Goal: Obtain resource: Obtain resource

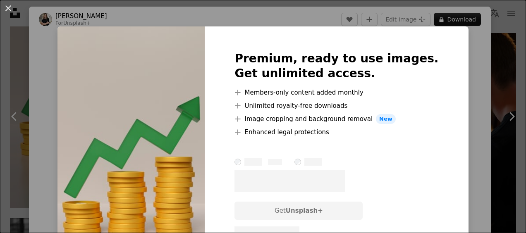
scroll to position [123, 0]
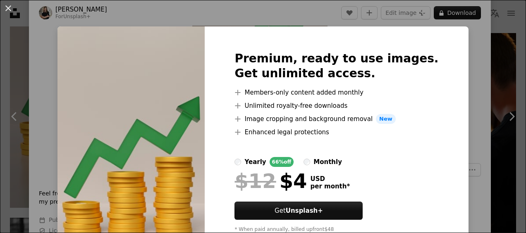
click at [483, 113] on div "An X shape Premium, ready to use images. Get unlimited access. A plus sign Memb…" at bounding box center [263, 116] width 526 height 233
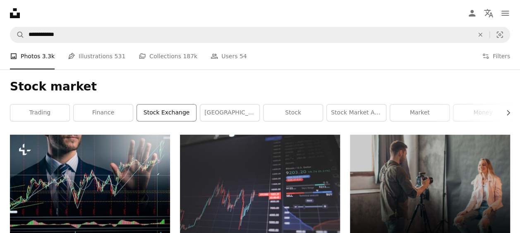
click at [181, 112] on link "stock exchange" at bounding box center [166, 113] width 59 height 17
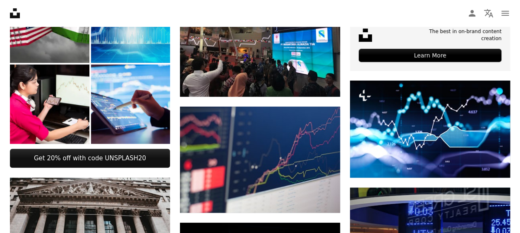
scroll to position [277, 0]
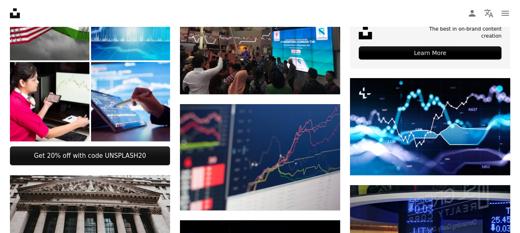
click at [121, 42] on img at bounding box center [130, 20] width 79 height 79
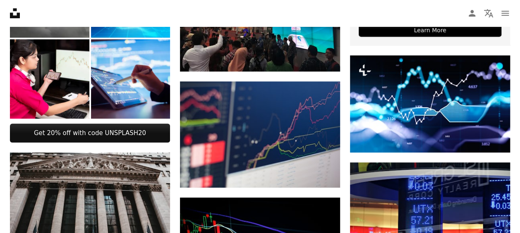
scroll to position [0, 0]
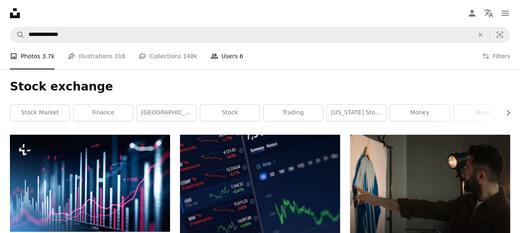
click at [216, 59] on link "People Users 6" at bounding box center [226, 56] width 33 height 26
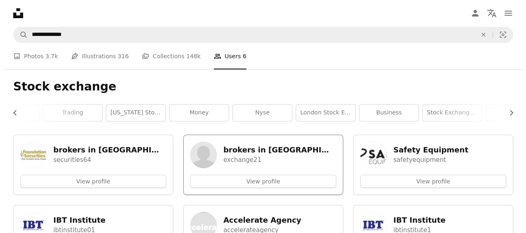
scroll to position [0, 224]
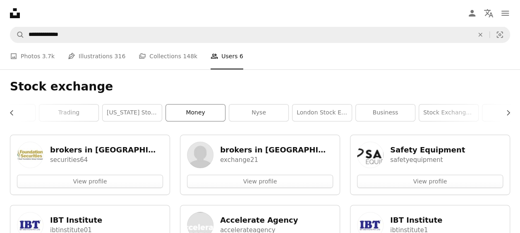
click at [198, 111] on link "money" at bounding box center [195, 113] width 59 height 17
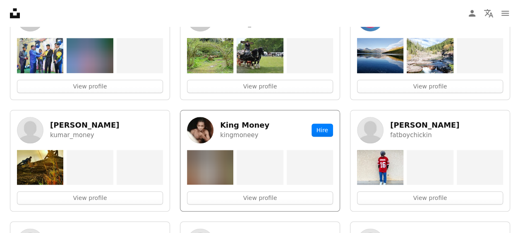
scroll to position [361, 0]
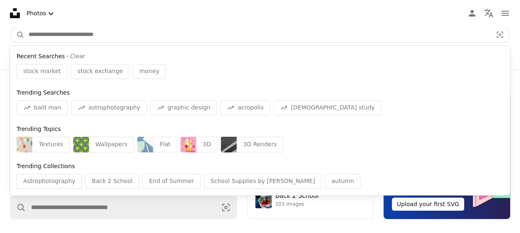
click at [85, 31] on input "Find visuals sitewide" at bounding box center [256, 35] width 465 height 16
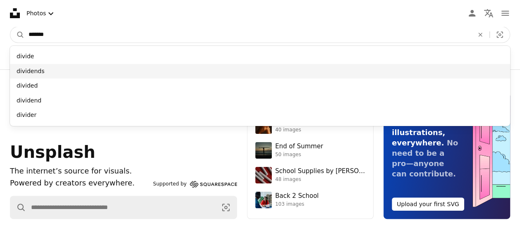
type input "******"
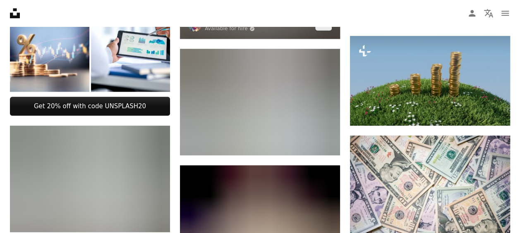
scroll to position [320, 0]
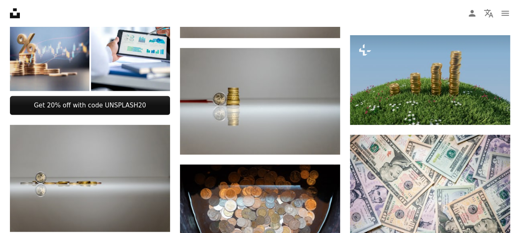
click at [44, 50] on img at bounding box center [49, 51] width 79 height 79
